Goal: Task Accomplishment & Management: Manage account settings

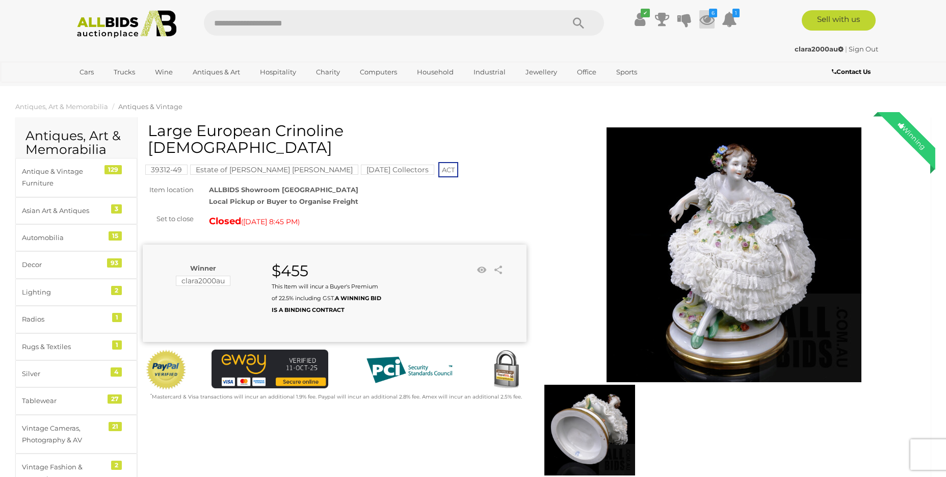
click at [707, 16] on icon at bounding box center [706, 19] width 15 height 18
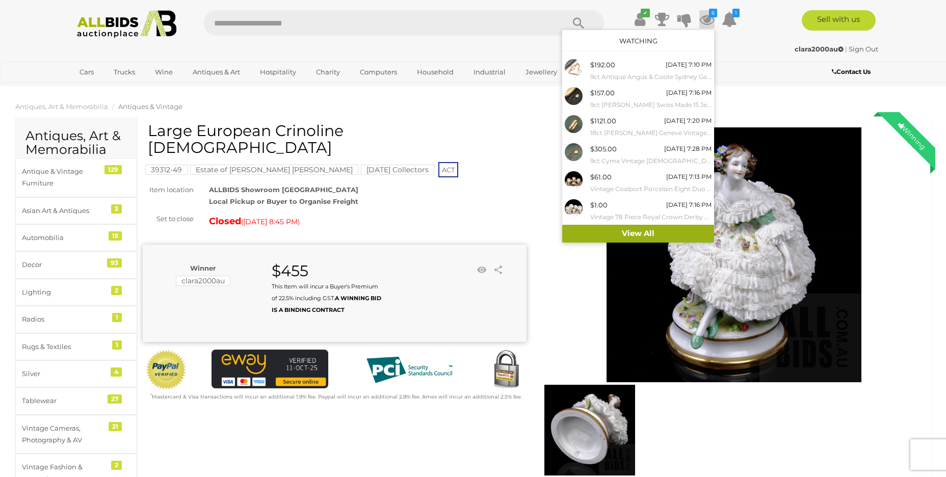
click at [621, 231] on link "View All" at bounding box center [638, 234] width 152 height 18
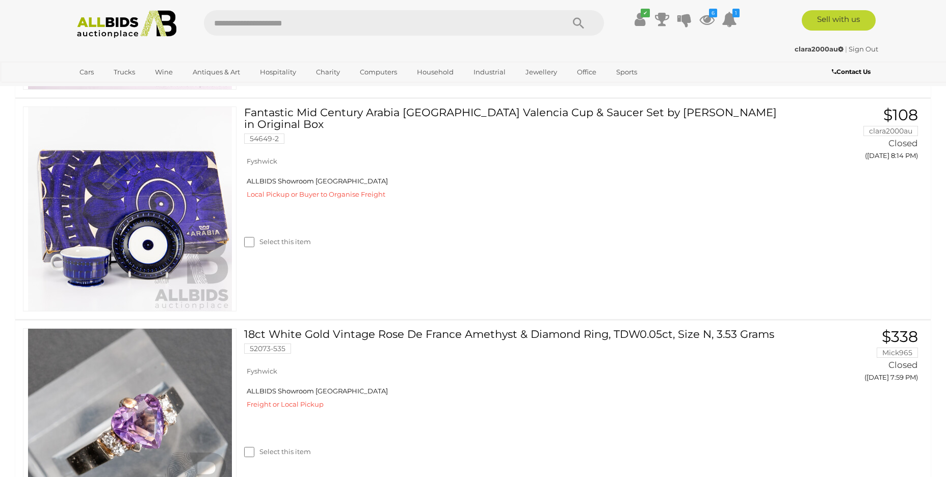
scroll to position [2161, 0]
